Goal: Information Seeking & Learning: Learn about a topic

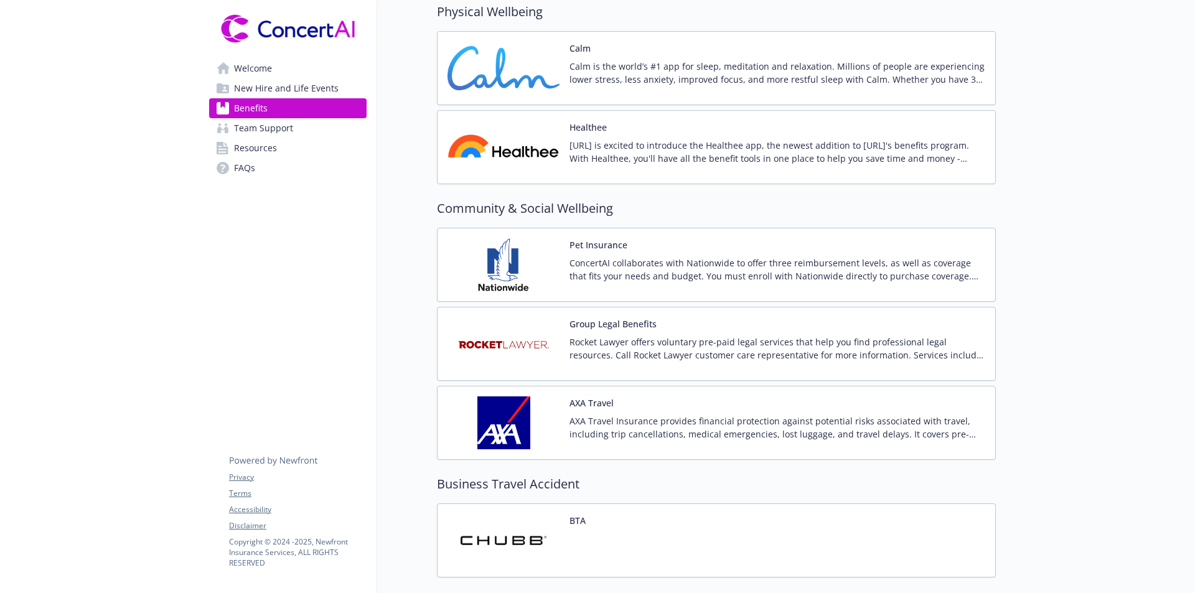
scroll to position [2552, 9]
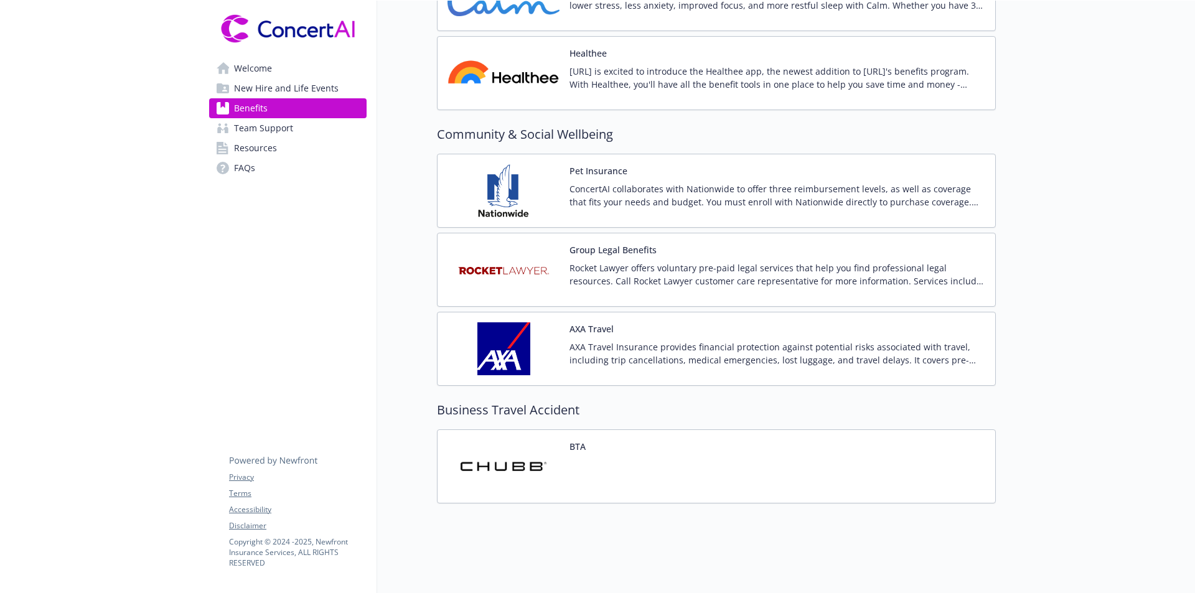
scroll to position [10, 9]
